Goal: Task Accomplishment & Management: Use online tool/utility

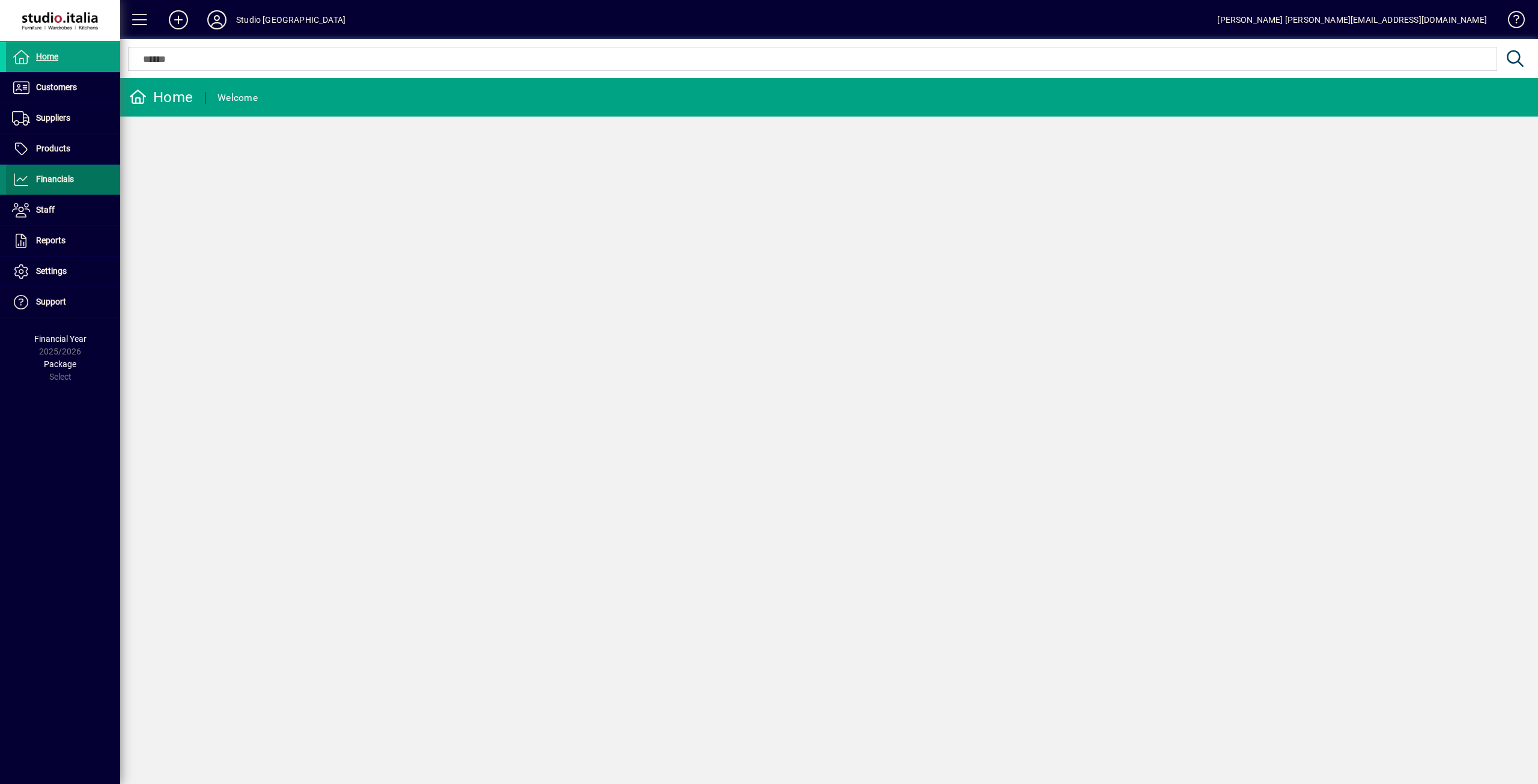
drag, startPoint x: 0, startPoint y: 0, endPoint x: 62, endPoint y: 187, distance: 197.0
click at [62, 187] on span at bounding box center [63, 180] width 114 height 29
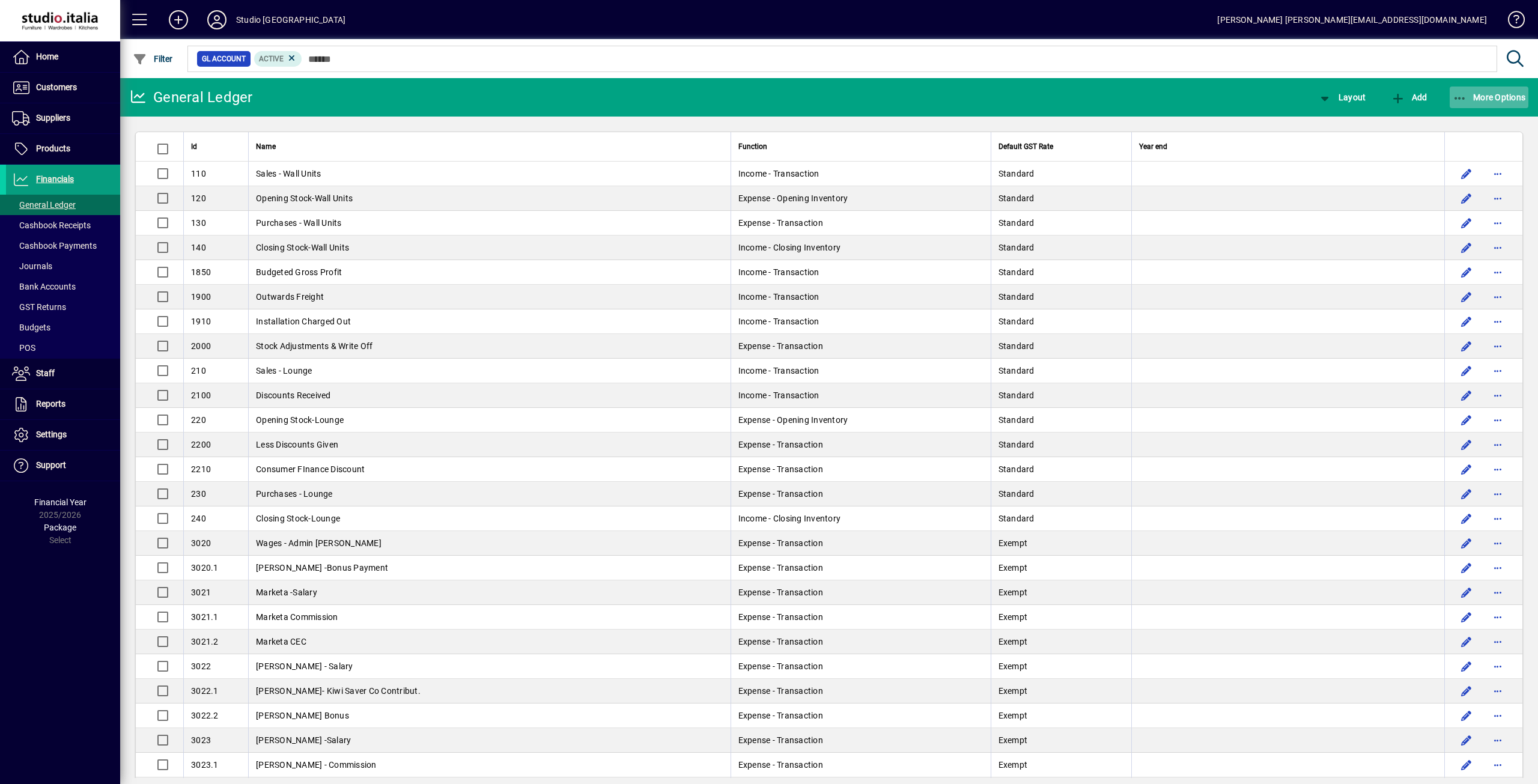
click at [1512, 97] on span "More Options" at bounding box center [1489, 97] width 73 height 10
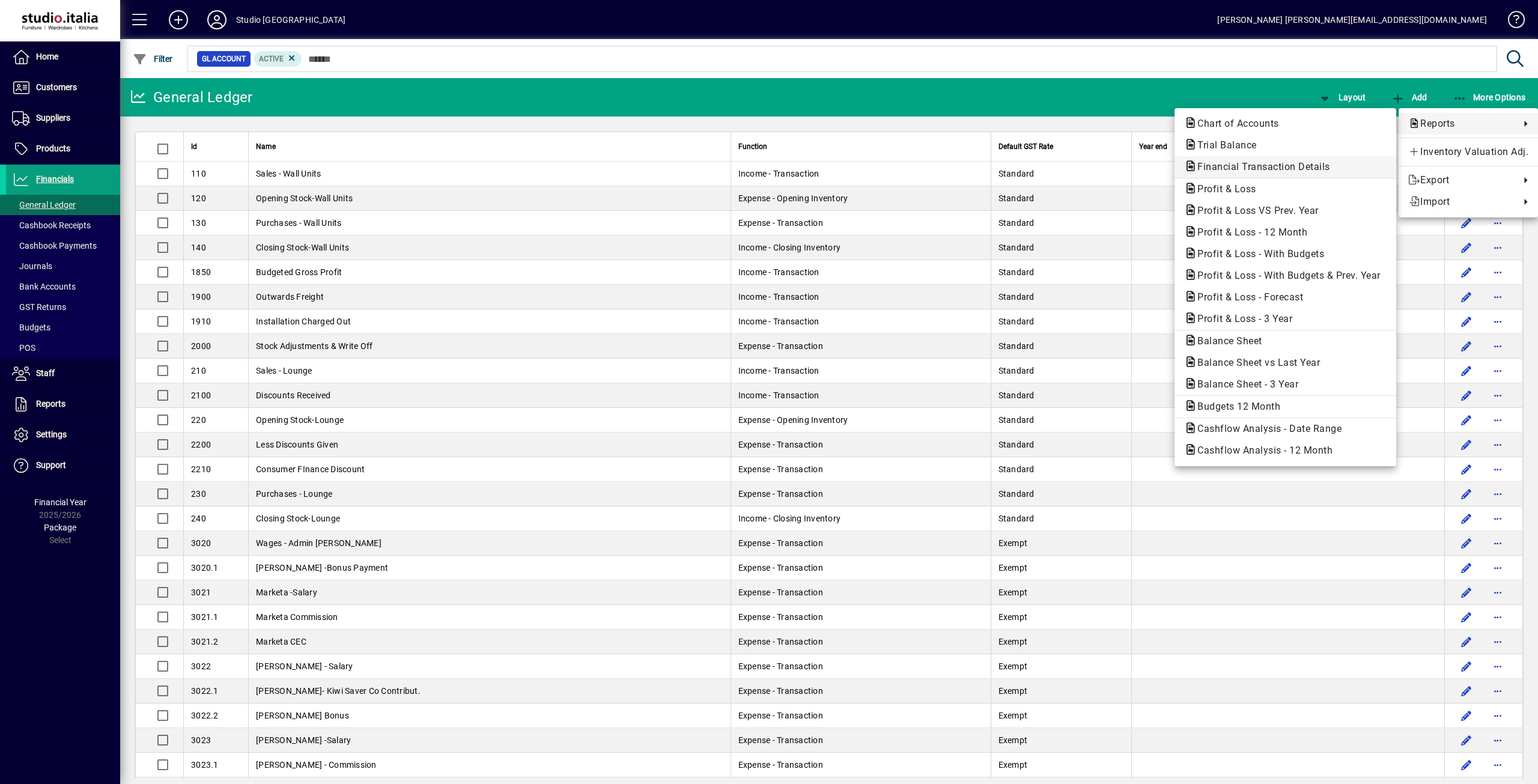
click at [1271, 165] on span "Financial Transaction Details" at bounding box center [1260, 167] width 152 height 12
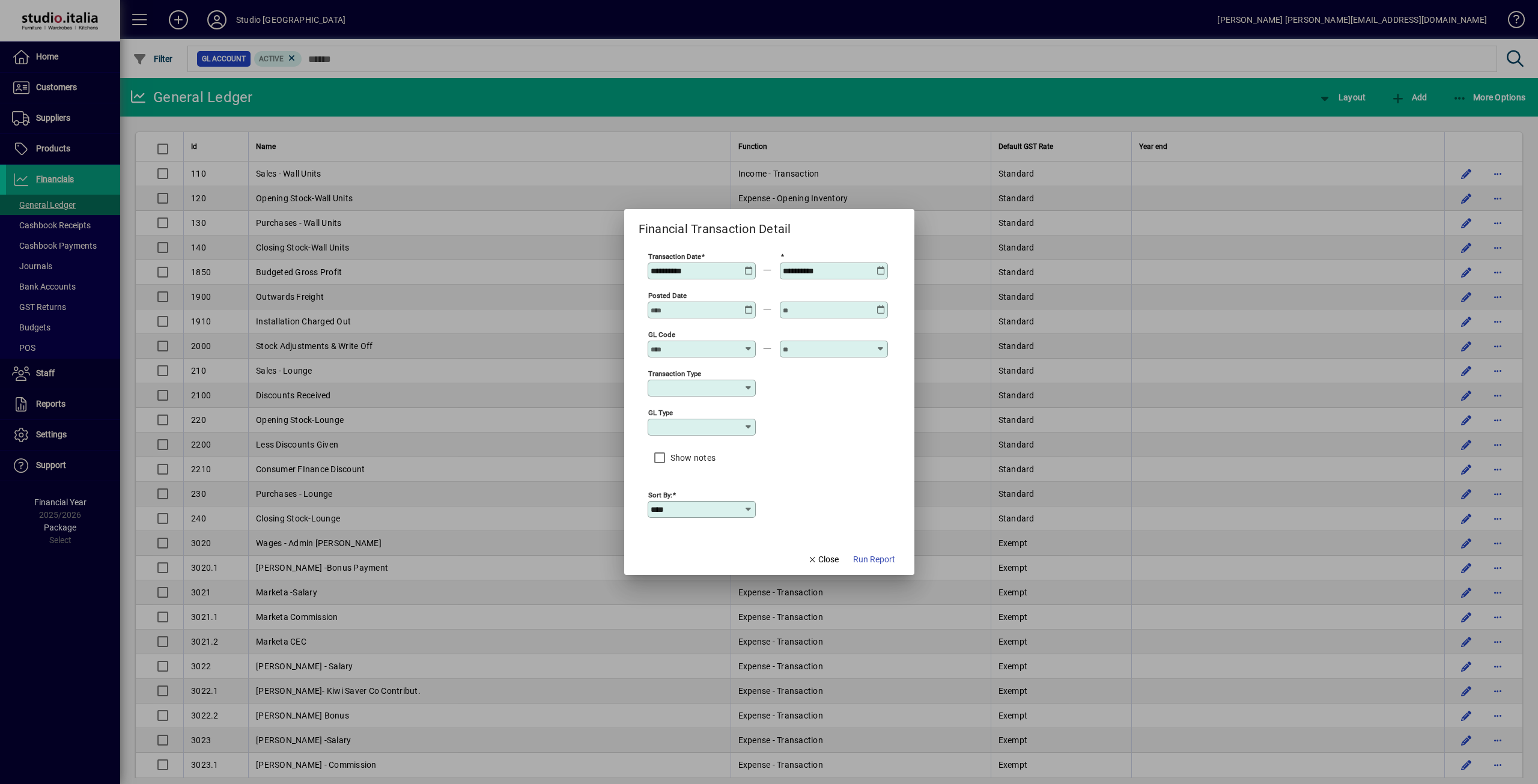
click at [750, 266] on icon at bounding box center [749, 266] width 9 height 0
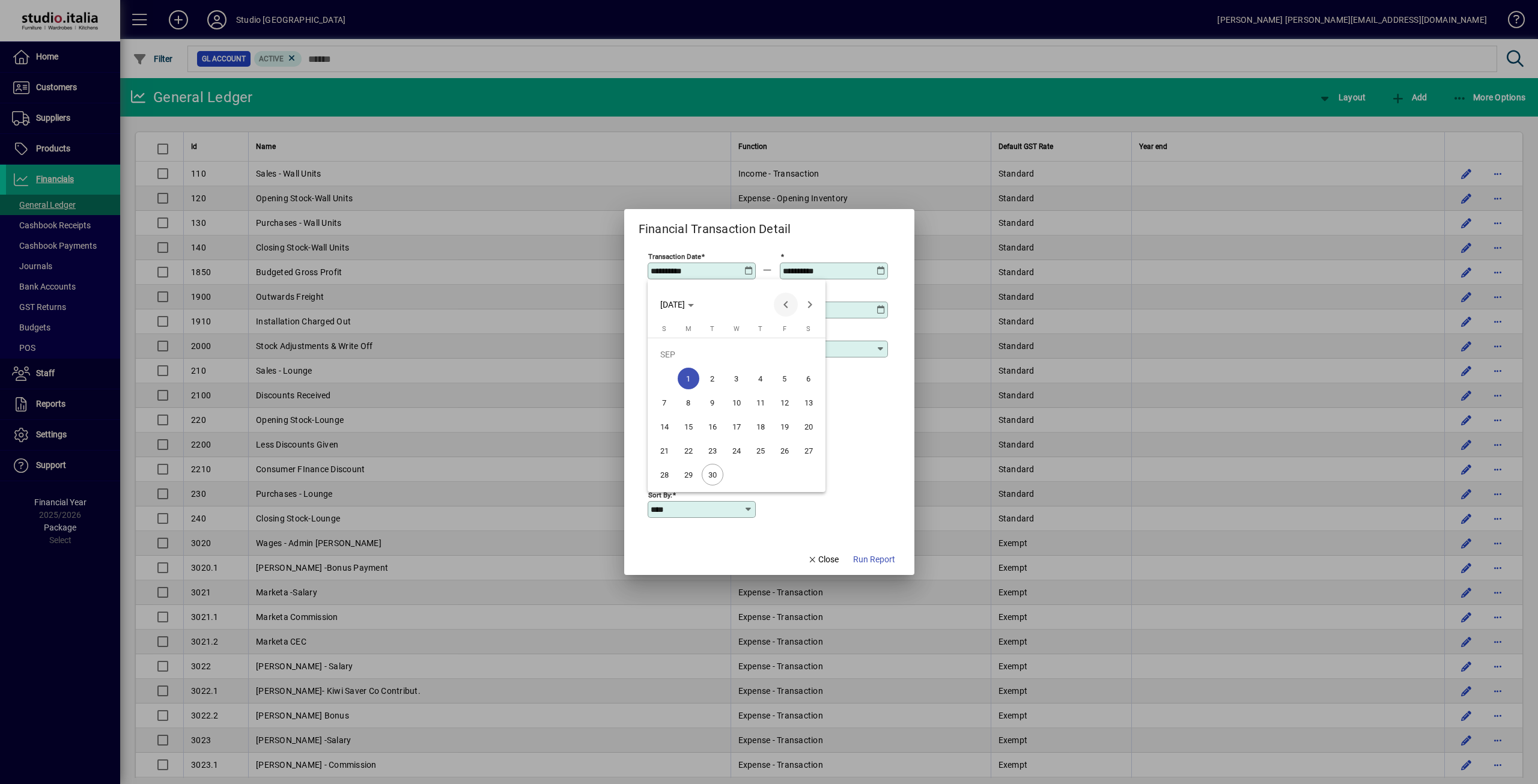
click at [784, 305] on span "Previous month" at bounding box center [786, 304] width 24 height 24
click at [785, 305] on span "Previous month" at bounding box center [786, 304] width 24 height 24
click at [711, 377] on span "1" at bounding box center [712, 378] width 21 height 21
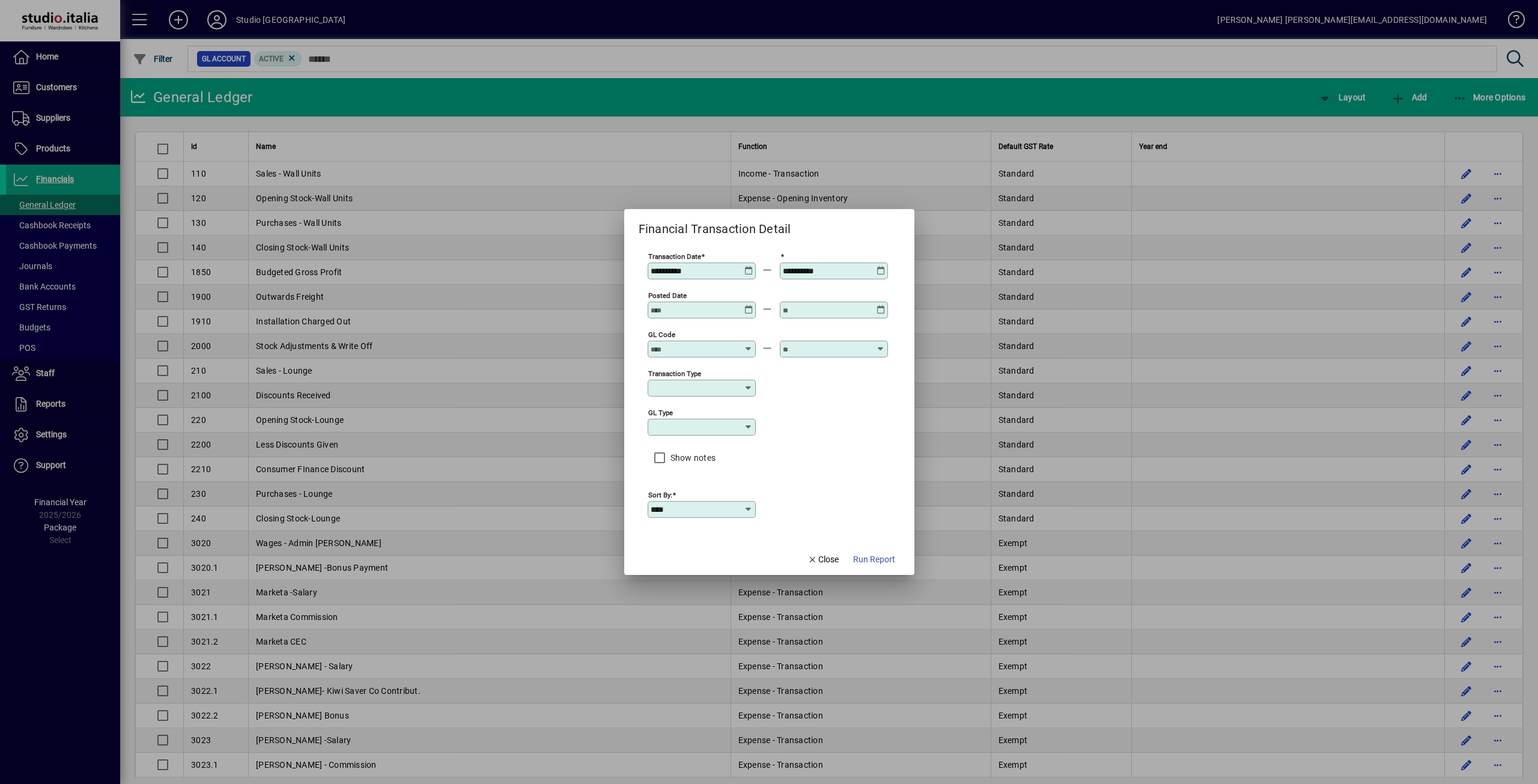
type input "**********"
click at [883, 266] on icon at bounding box center [881, 266] width 9 height 0
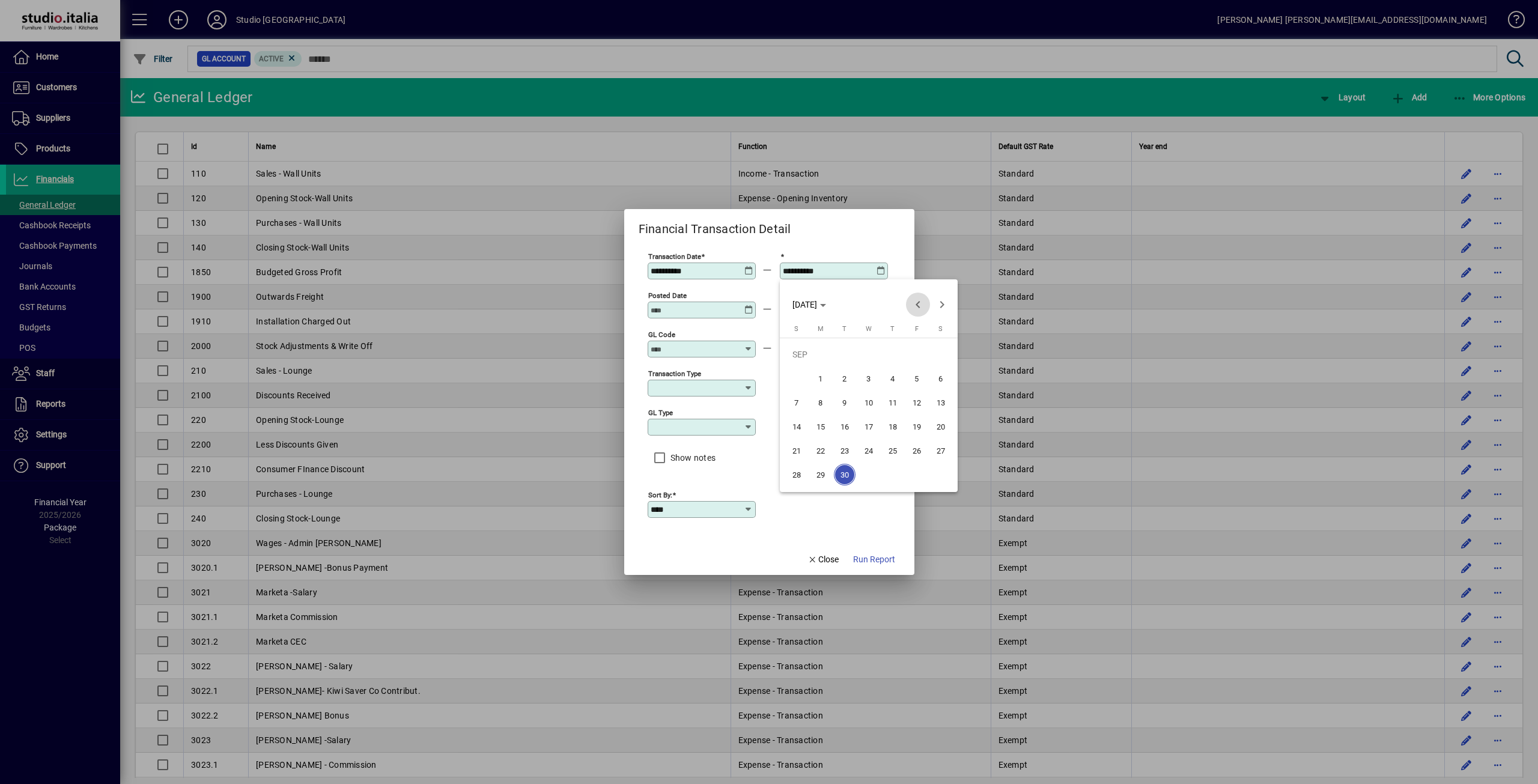
click at [907, 303] on span "Previous month" at bounding box center [918, 304] width 24 height 24
click at [885, 475] on span "31" at bounding box center [893, 474] width 21 height 21
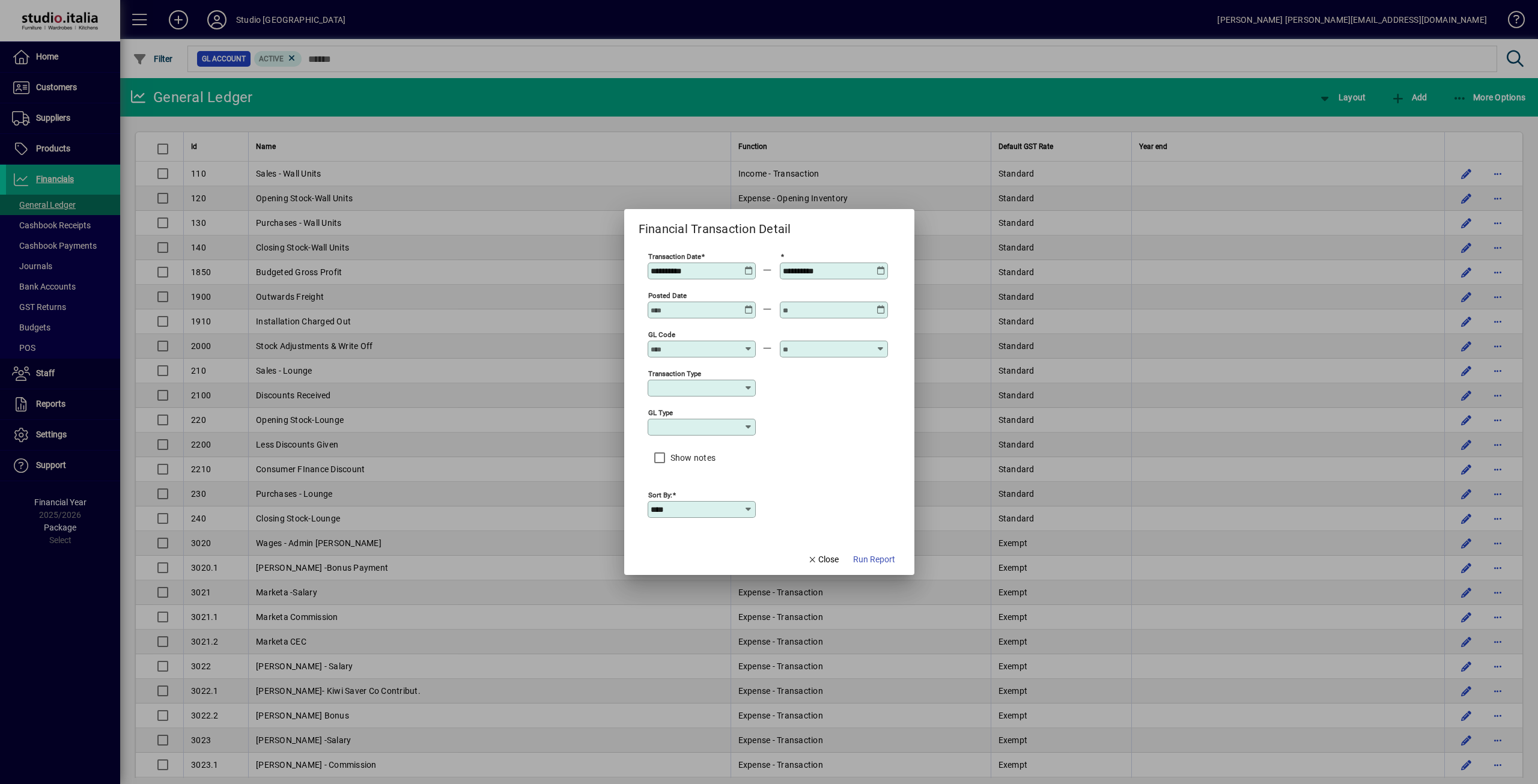
type input "**********"
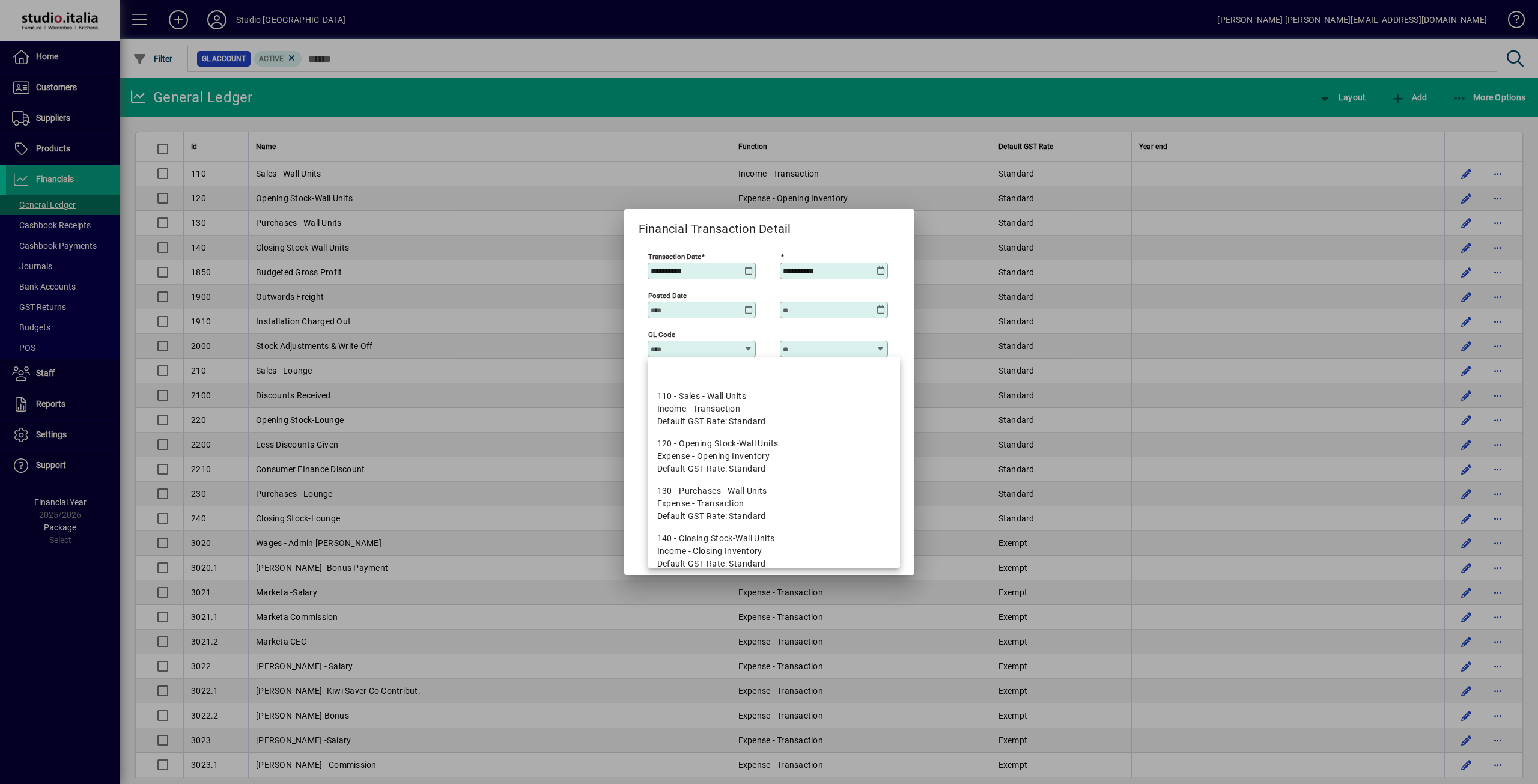
click at [671, 346] on input "GL code" at bounding box center [694, 349] width 88 height 10
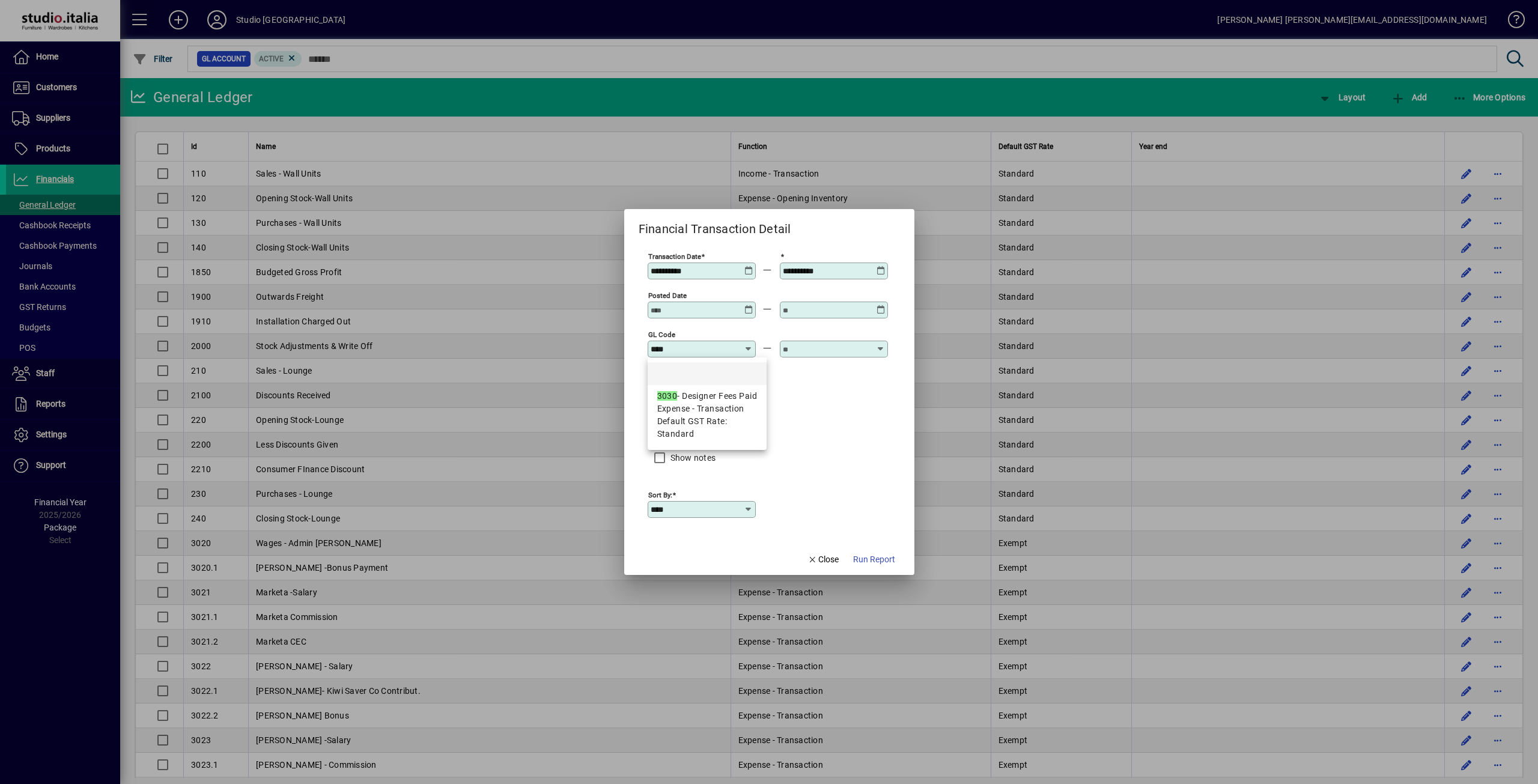
click at [716, 406] on span "Expense - Transaction" at bounding box center [701, 409] width 87 height 12
type input "**********"
drag, startPoint x: 818, startPoint y: 350, endPoint x: 824, endPoint y: 349, distance: 6.1
click at [824, 349] on input "text" at bounding box center [826, 349] width 88 height 10
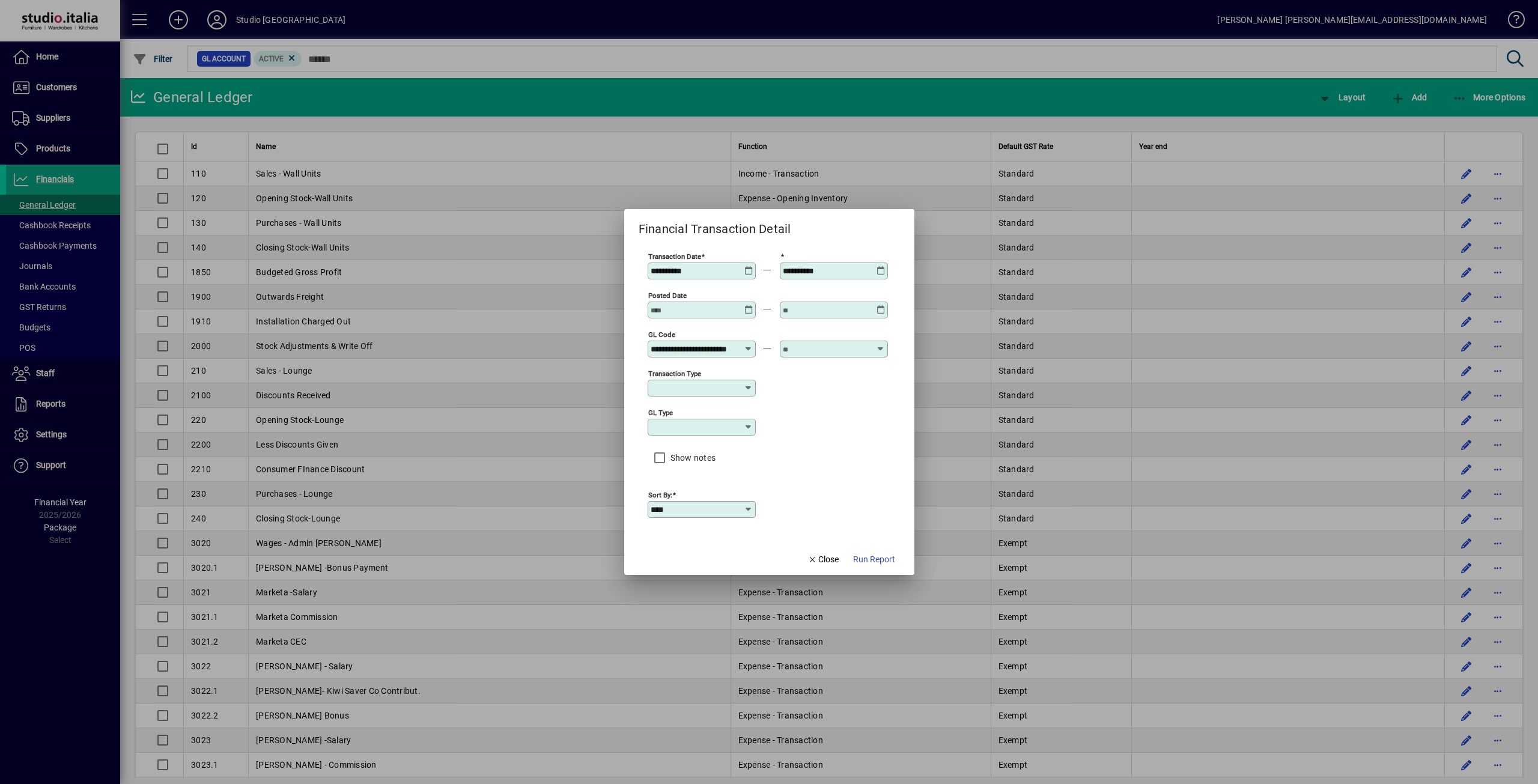
scroll to position [0, 0]
click at [847, 392] on div "3030 - Designer Fees Paid" at bounding box center [839, 396] width 101 height 12
type input "**********"
click at [871, 559] on span "Run Report" at bounding box center [874, 559] width 42 height 12
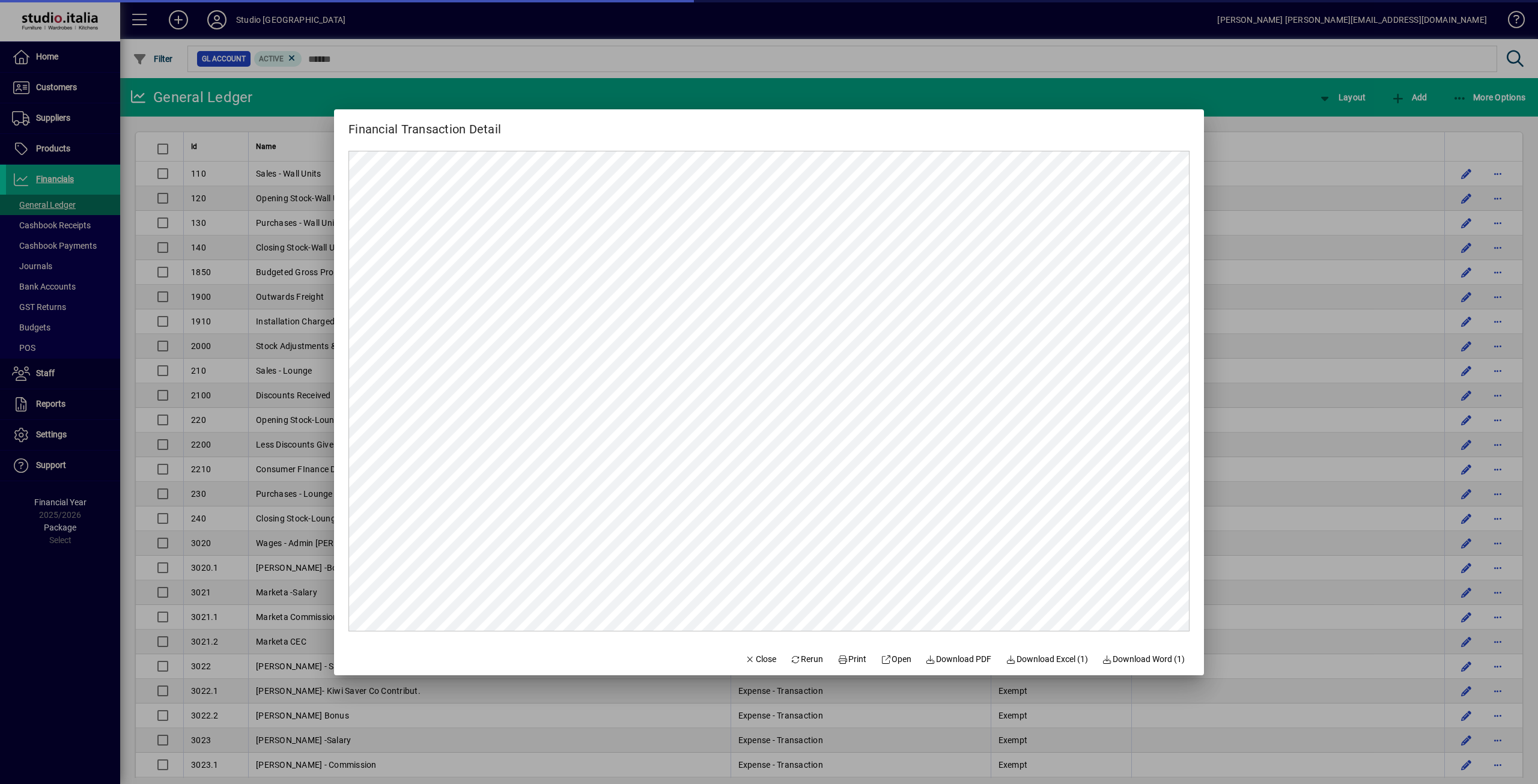
scroll to position [0, 0]
click at [847, 659] on span "Print" at bounding box center [852, 659] width 29 height 12
click at [946, 665] on span at bounding box center [959, 659] width 76 height 29
click at [751, 660] on span "Close" at bounding box center [760, 659] width 31 height 12
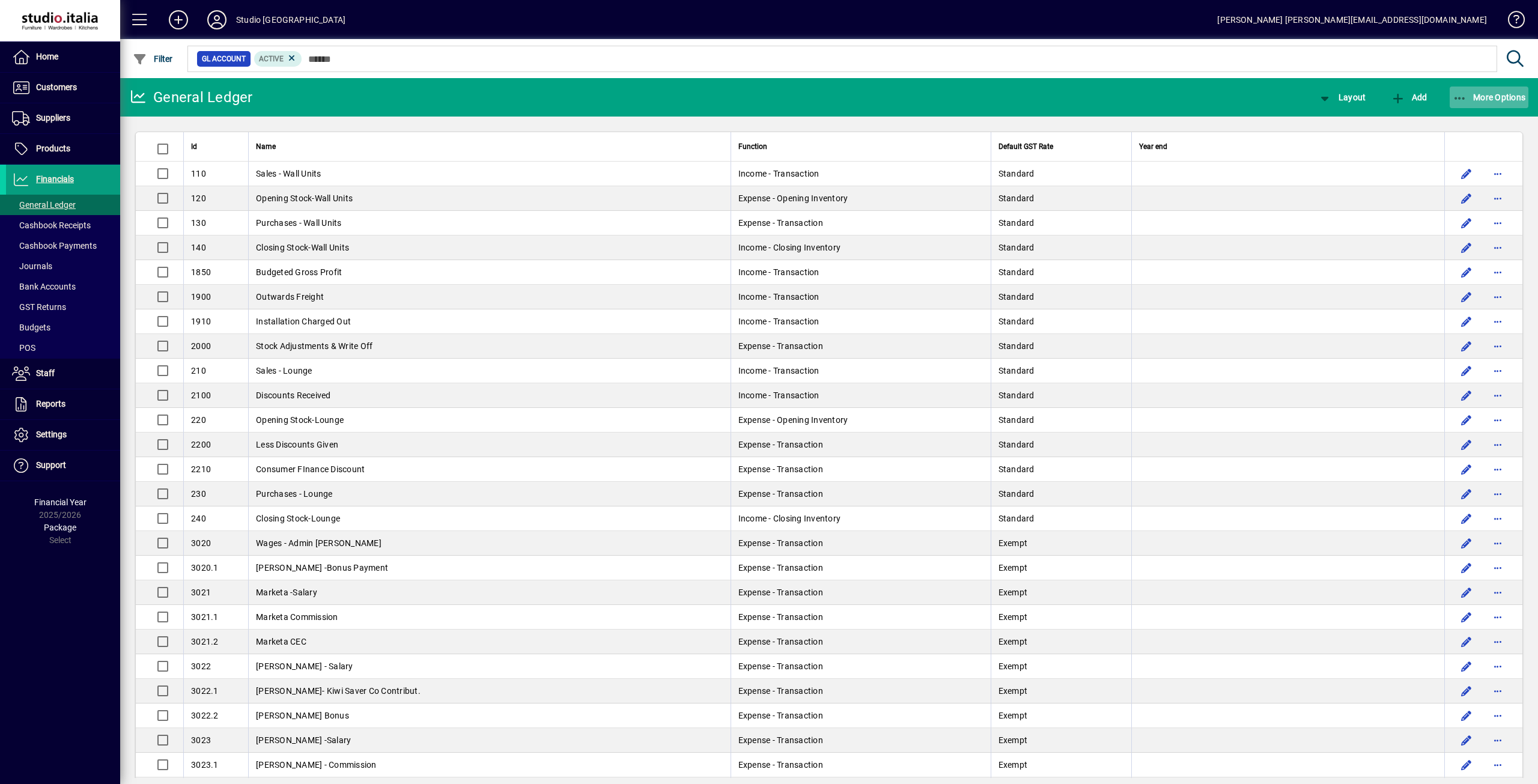
click at [1515, 99] on span "More Options" at bounding box center [1489, 97] width 73 height 10
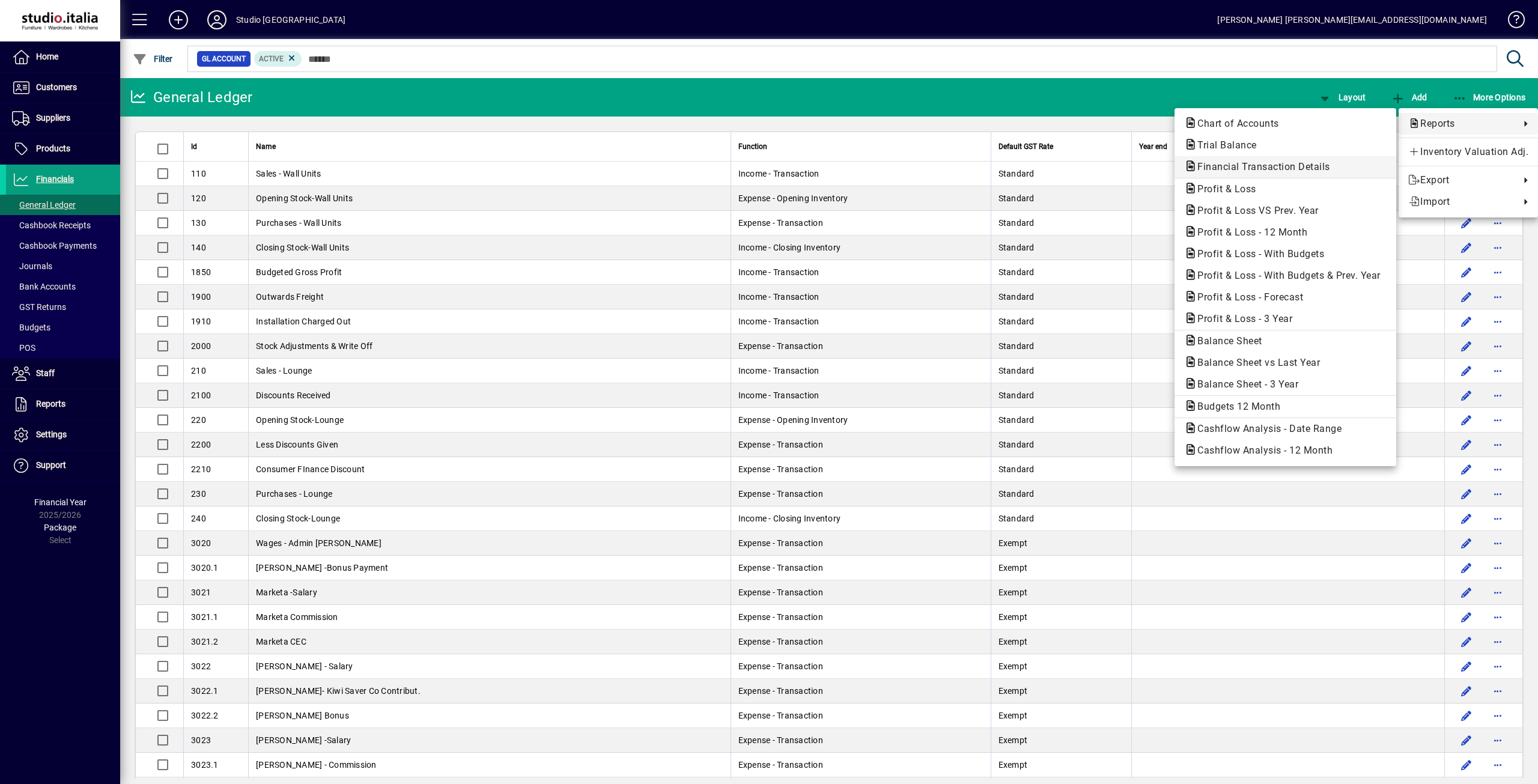
click at [1285, 171] on span "Financial Transaction Details" at bounding box center [1260, 167] width 152 height 12
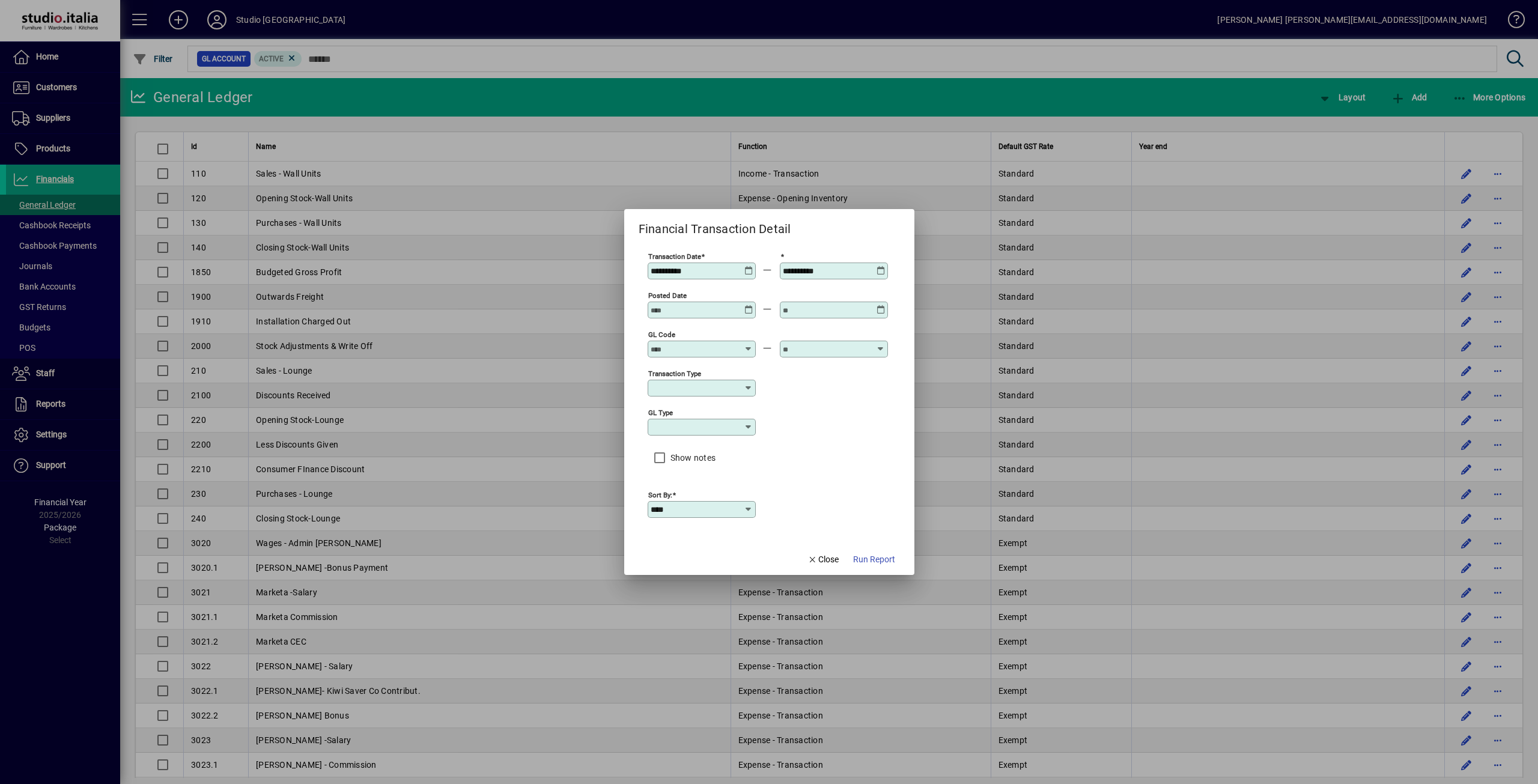
click at [748, 266] on icon at bounding box center [749, 266] width 9 height 0
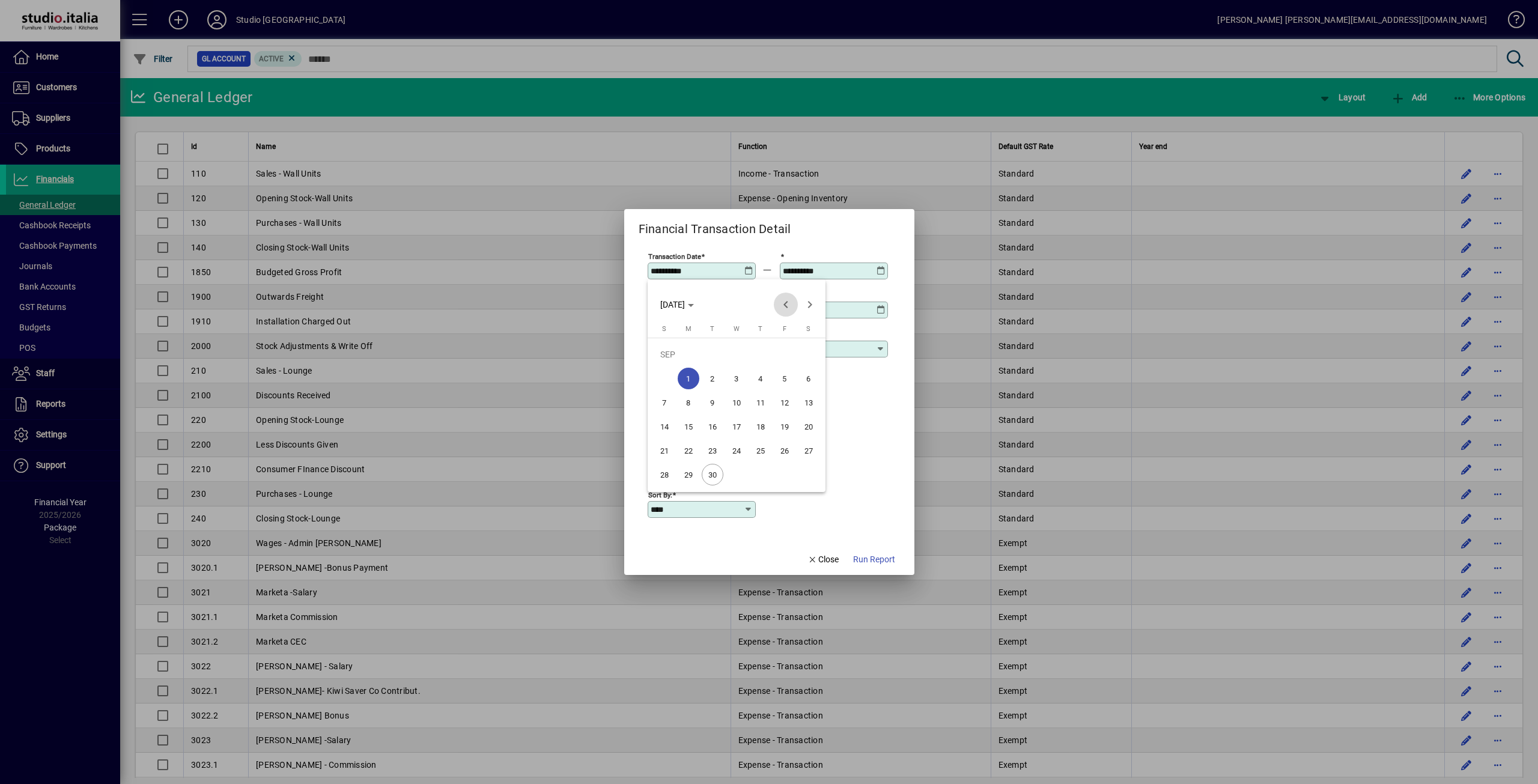
click at [791, 307] on span "Previous month" at bounding box center [786, 304] width 24 height 24
click at [789, 361] on span "1" at bounding box center [784, 354] width 21 height 21
type input "**********"
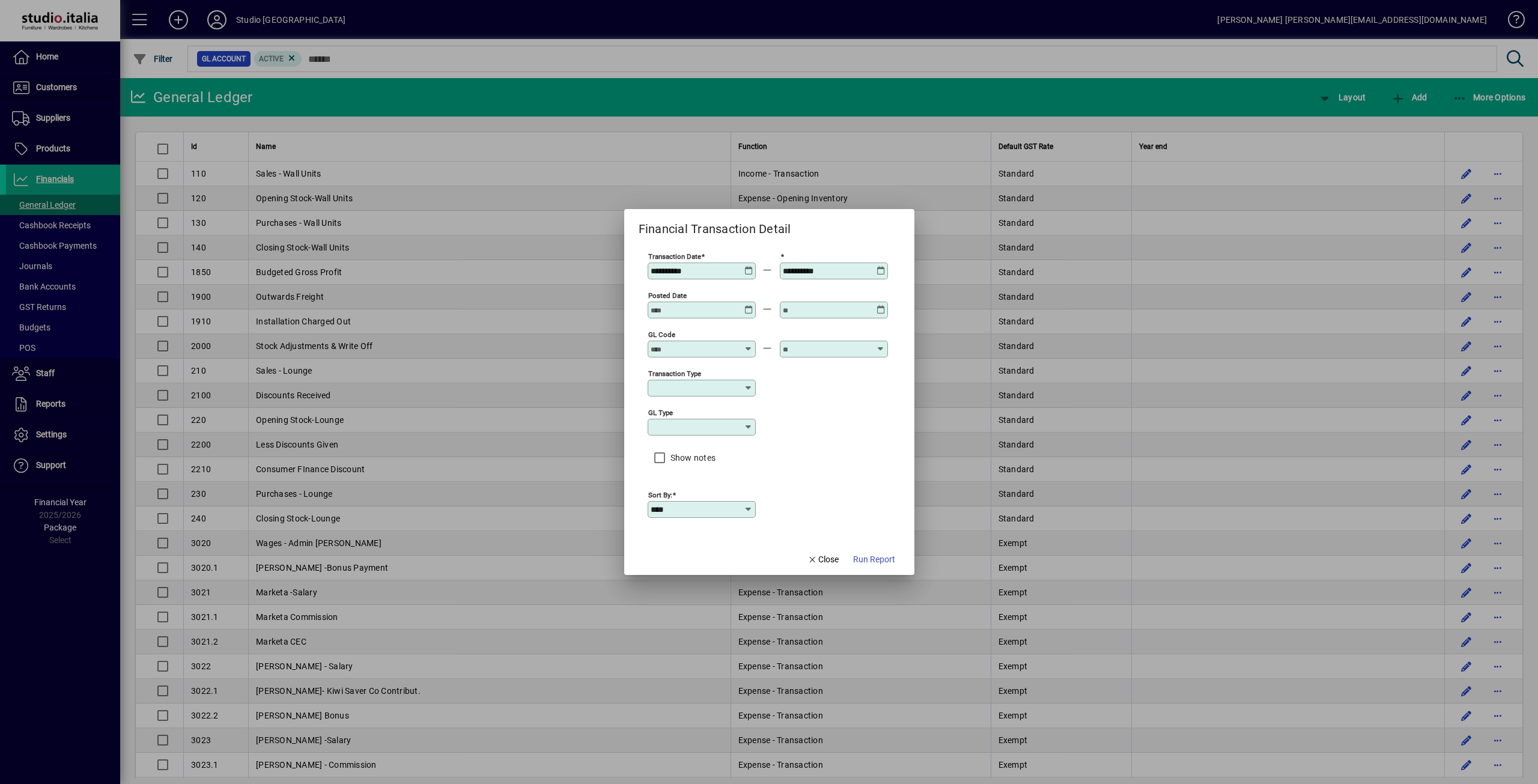
click at [887, 270] on div "**********" at bounding box center [835, 270] width 104 height 10
click at [883, 266] on icon at bounding box center [881, 266] width 9 height 0
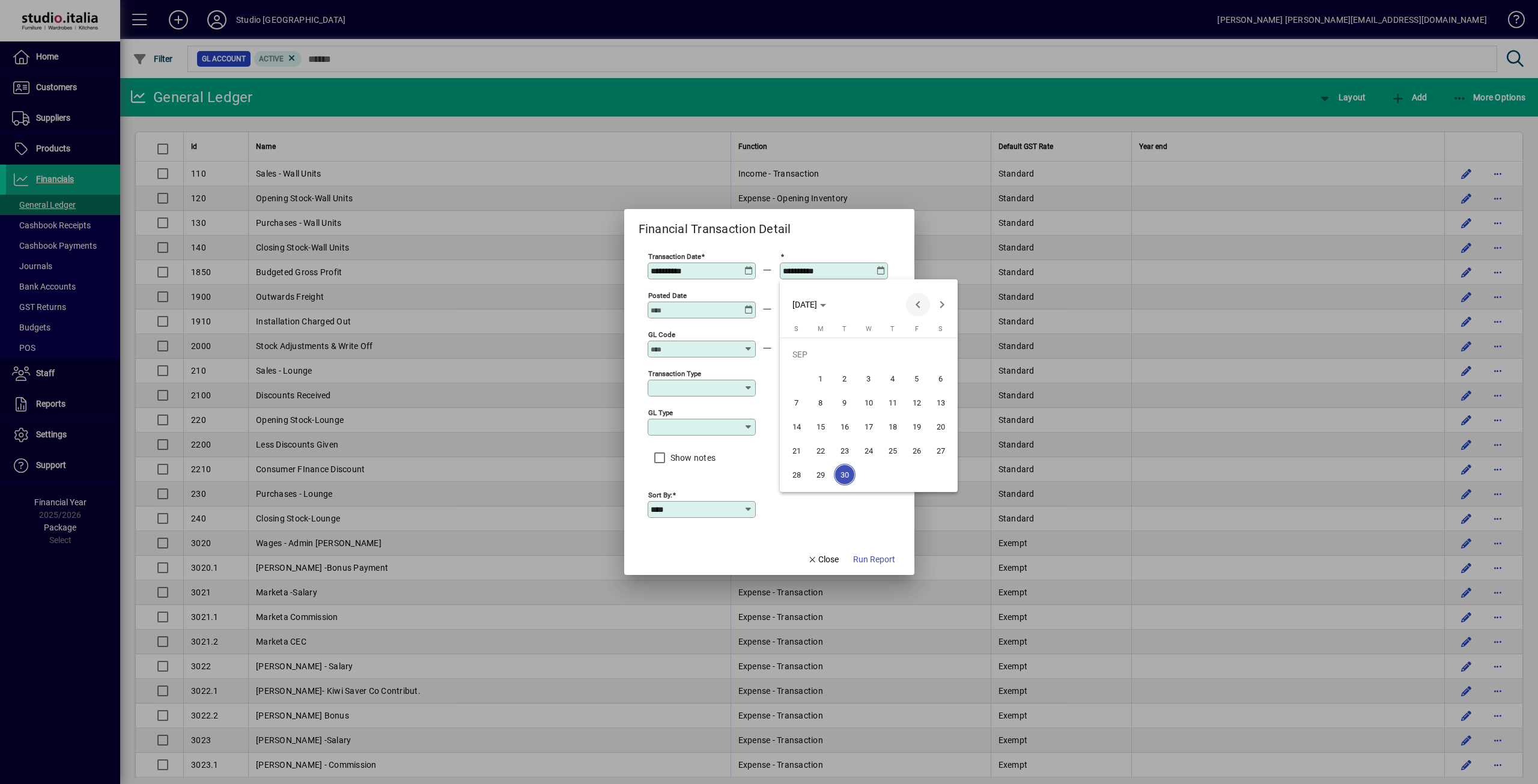
click at [915, 304] on span "Previous month" at bounding box center [918, 304] width 24 height 24
click at [795, 474] on span "31" at bounding box center [796, 474] width 21 height 21
type input "**********"
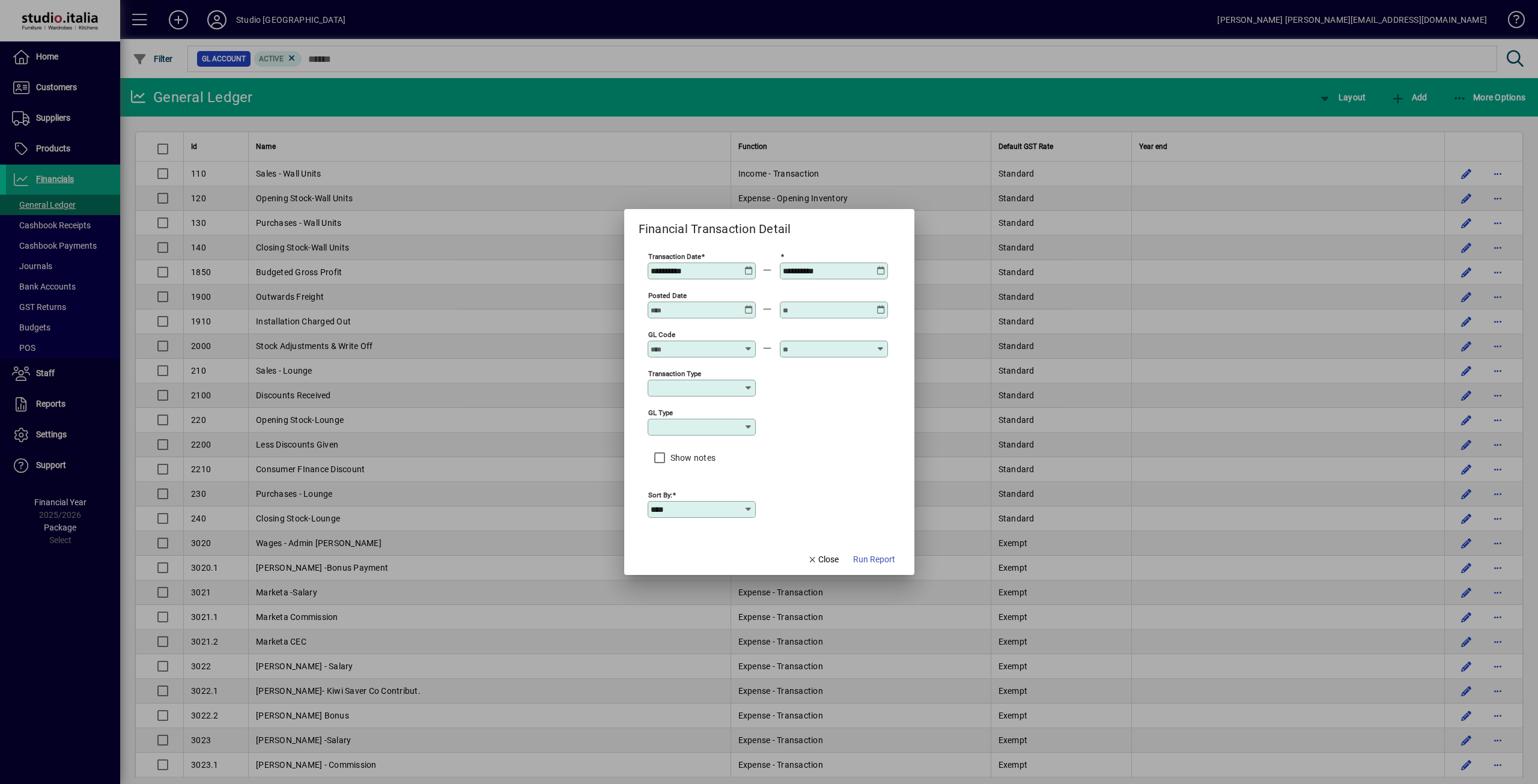
click at [687, 349] on input "GL code" at bounding box center [694, 349] width 88 height 10
click at [696, 399] on div "3030 - Designer Fees Paid" at bounding box center [707, 396] width 101 height 12
type input "**********"
click at [820, 353] on input "text" at bounding box center [826, 349] width 88 height 10
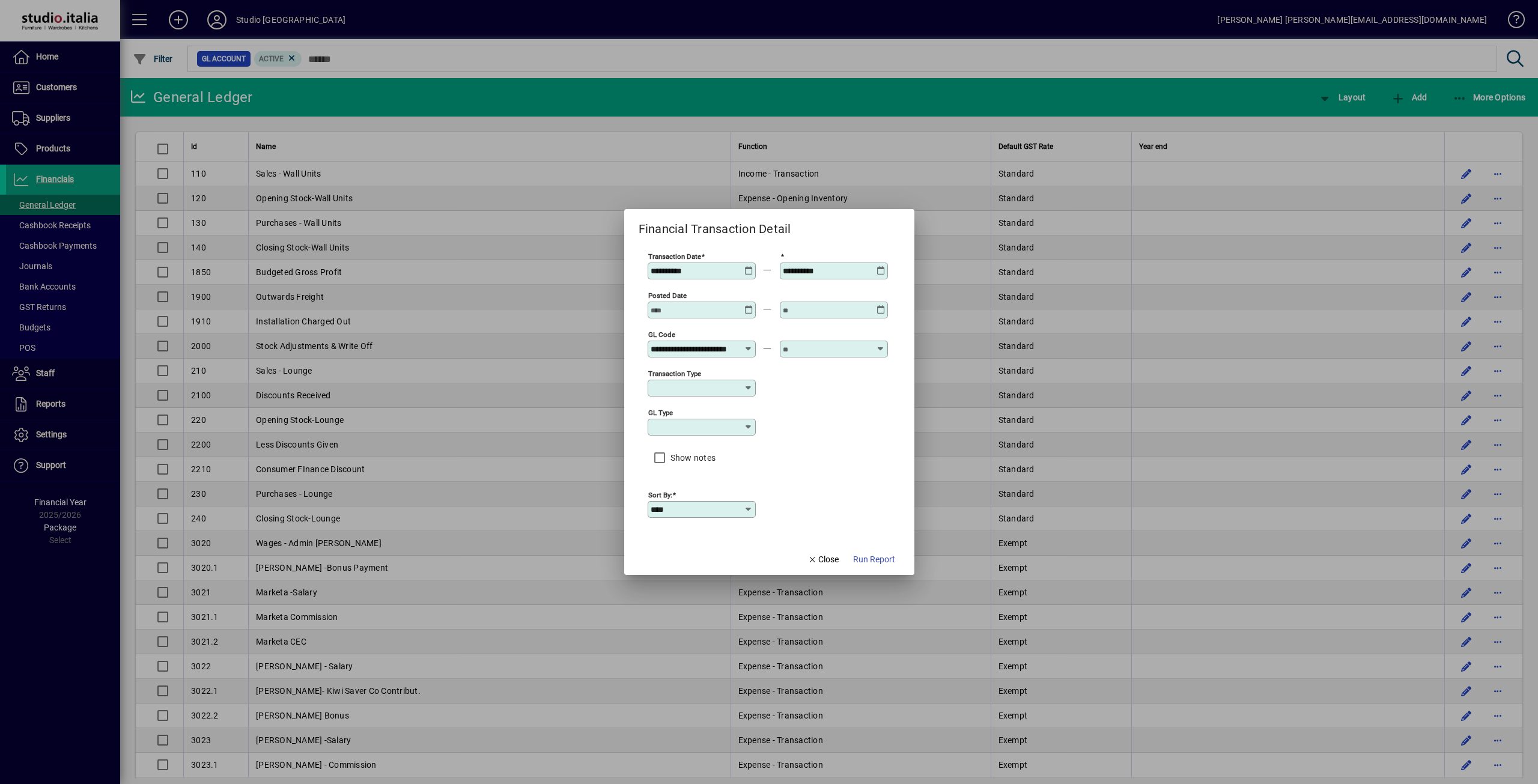
scroll to position [0, 0]
click at [803, 403] on span "Expense - Transaction" at bounding box center [833, 409] width 87 height 12
type input "**********"
click at [867, 556] on span "Run Report" at bounding box center [874, 559] width 42 height 12
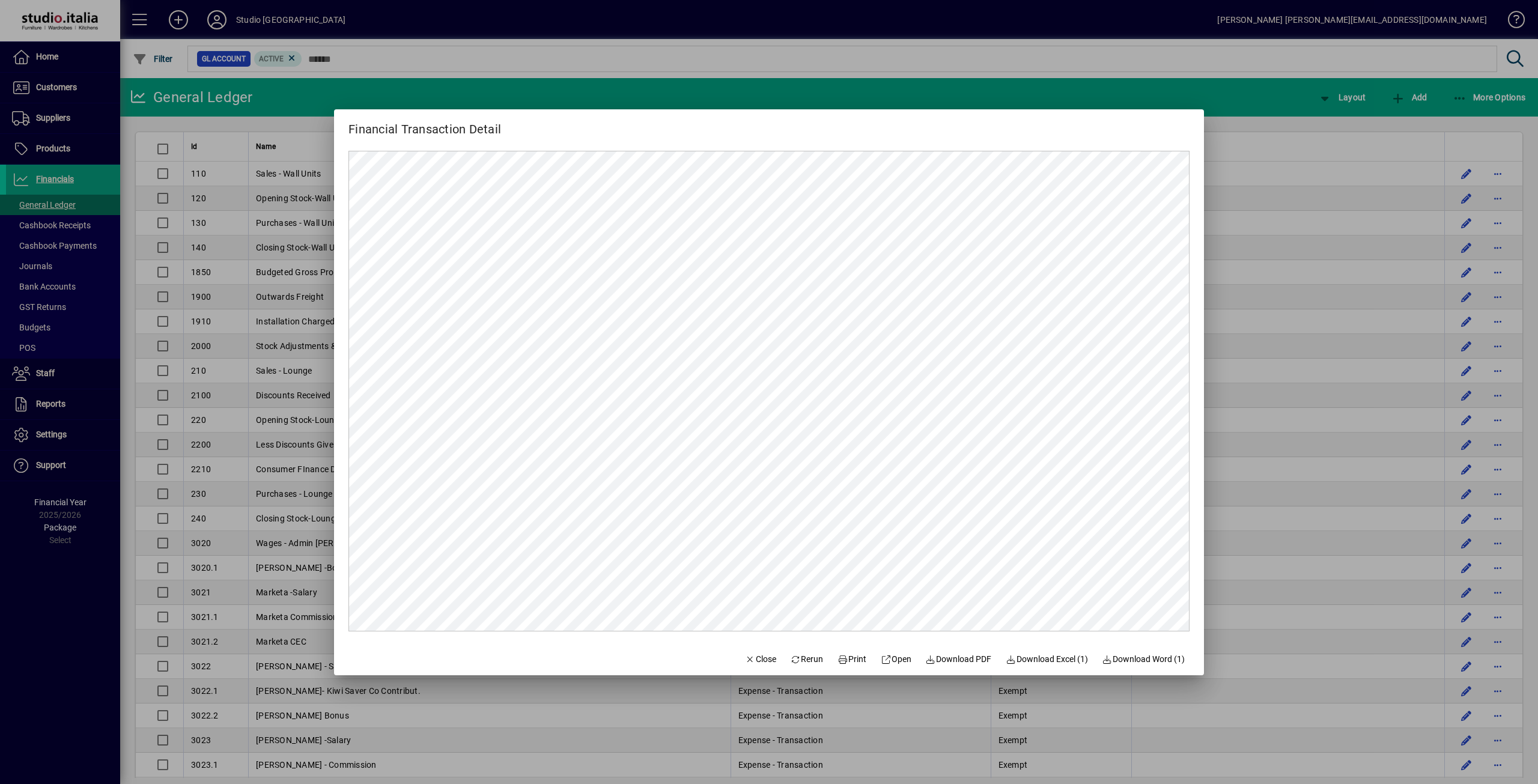
scroll to position [0, 0]
click at [838, 656] on icon at bounding box center [843, 659] width 11 height 8
click at [946, 654] on span "Download PDF" at bounding box center [959, 659] width 66 height 12
click at [746, 659] on span "Close" at bounding box center [760, 659] width 31 height 12
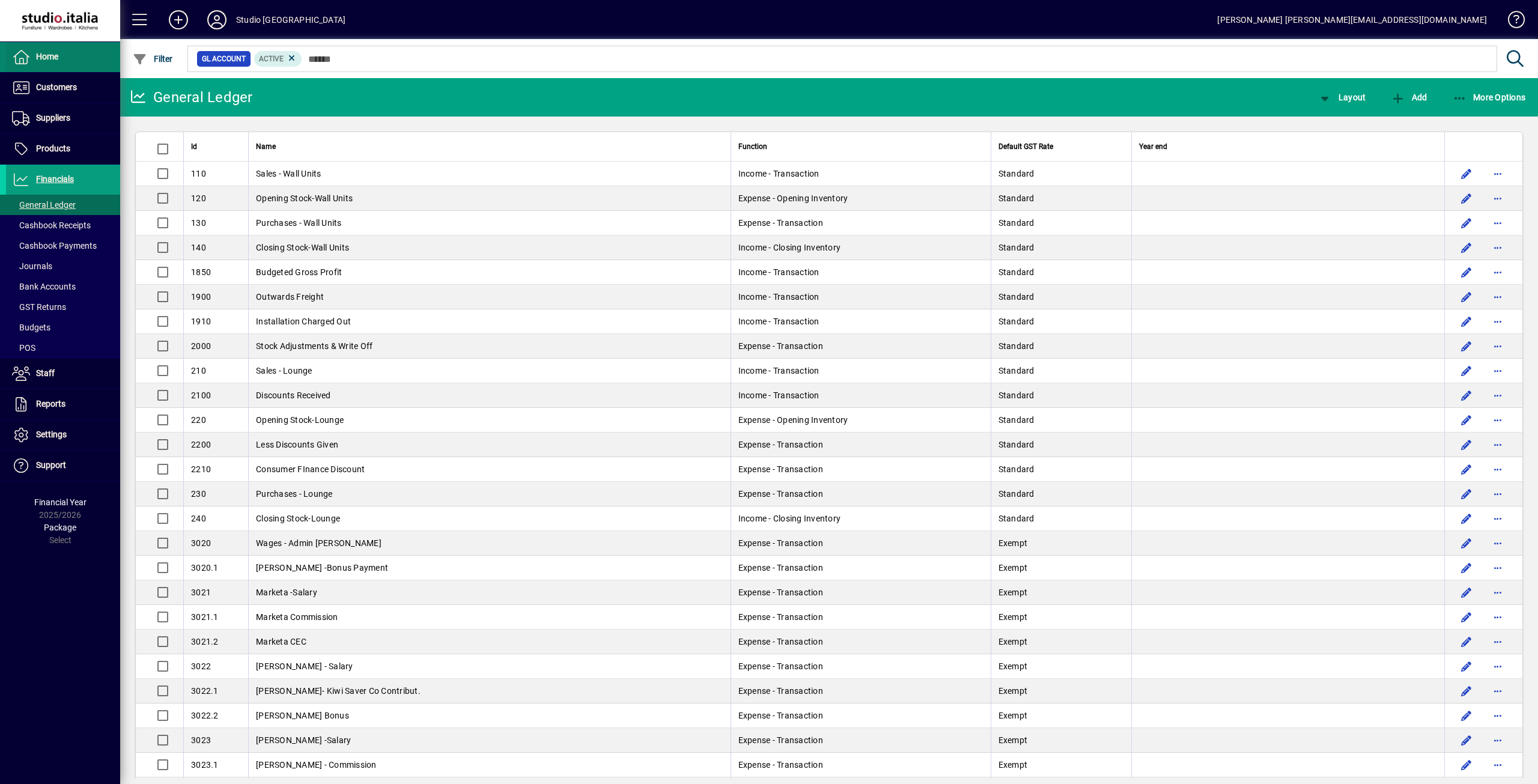
click at [29, 47] on span at bounding box center [63, 57] width 114 height 29
